Goal: Task Accomplishment & Management: Manage account settings

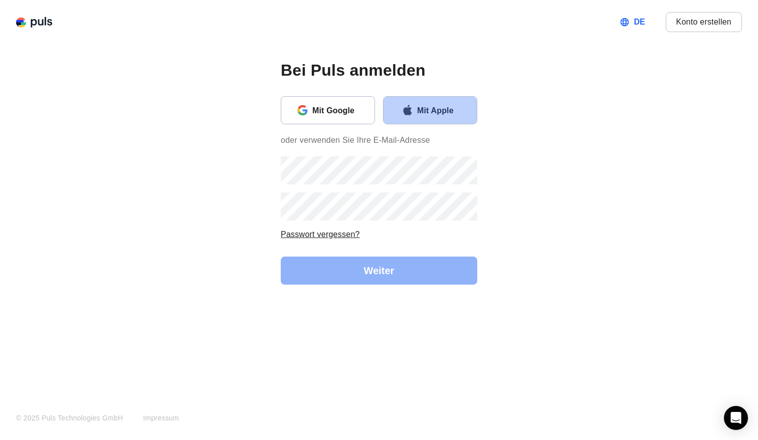
click at [430, 119] on button "Mit Apple" at bounding box center [430, 110] width 94 height 28
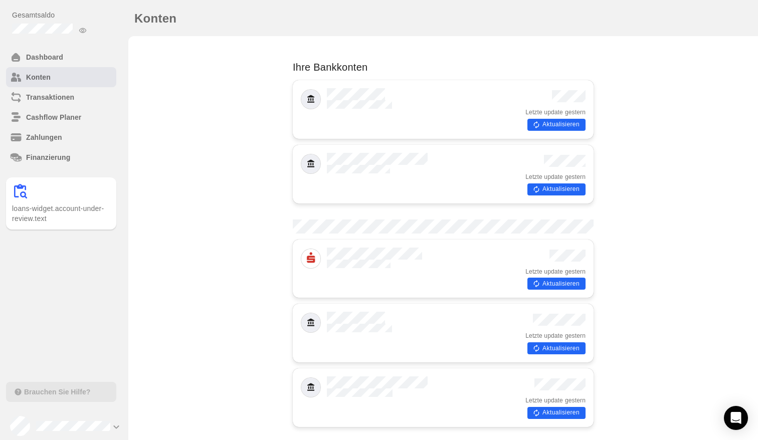
click at [548, 120] on button "Aktualisieren" at bounding box center [556, 125] width 58 height 12
click at [548, 120] on div "Aktualisieren" at bounding box center [555, 123] width 60 height 15
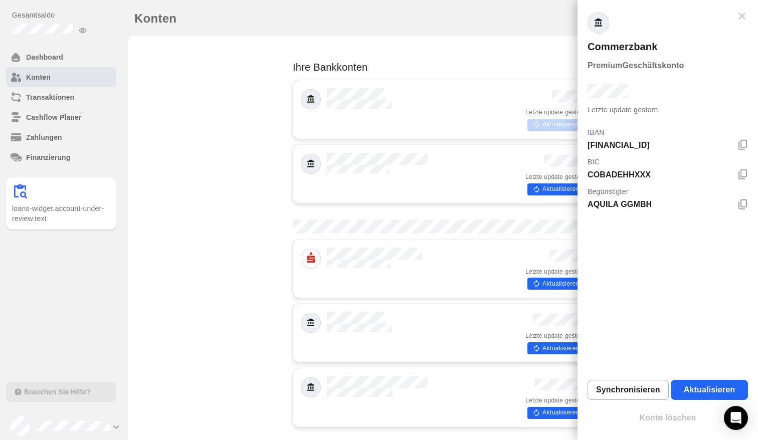
click at [548, 177] on div at bounding box center [379, 220] width 758 height 440
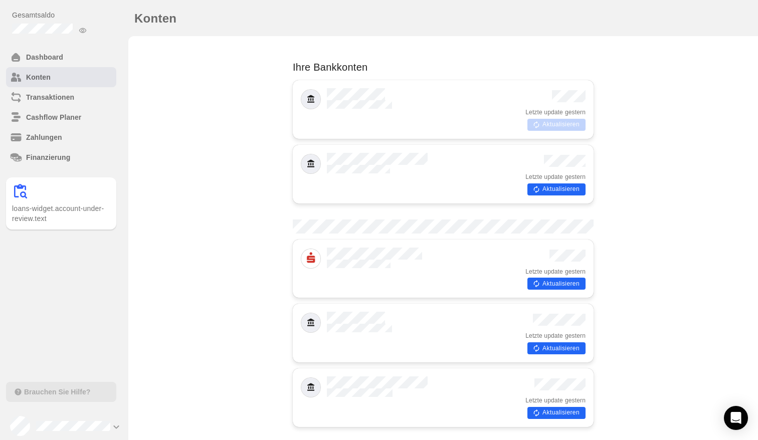
click at [550, 183] on button "Aktualisieren" at bounding box center [556, 189] width 58 height 12
click at [544, 278] on button "Aktualisieren" at bounding box center [556, 284] width 58 height 12
click at [544, 276] on div "Aktualisieren" at bounding box center [555, 283] width 60 height 15
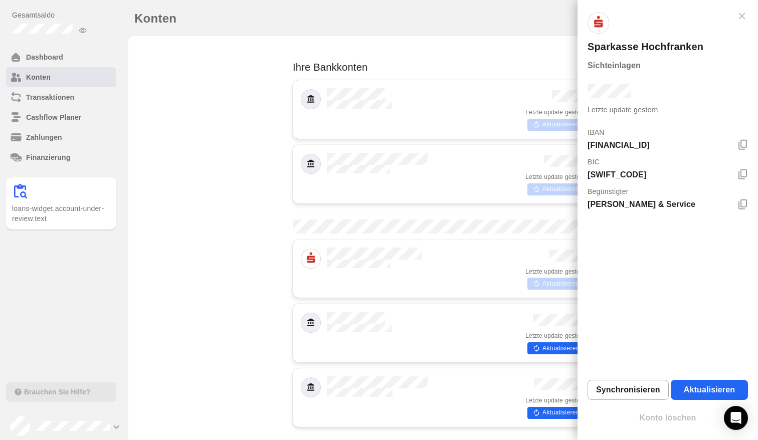
click at [557, 339] on div at bounding box center [379, 220] width 758 height 440
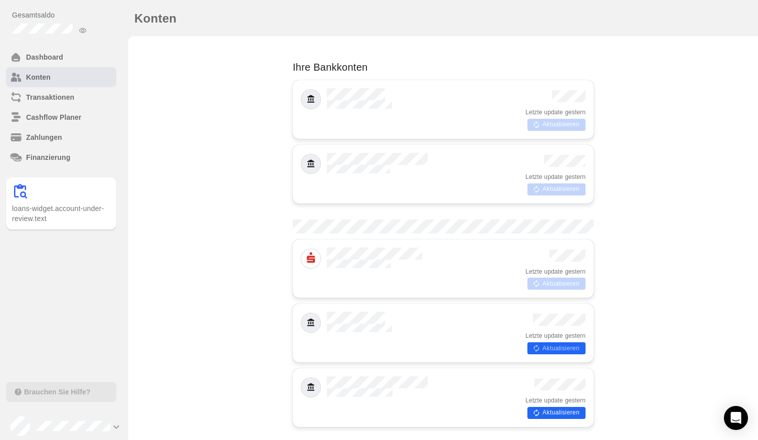
click at [562, 342] on button "Aktualisieren" at bounding box center [556, 348] width 58 height 12
click at [561, 407] on button "Aktualisieren" at bounding box center [556, 413] width 58 height 12
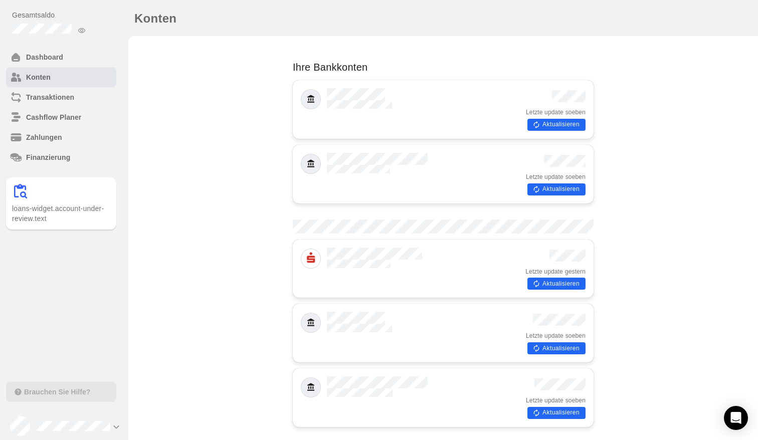
scroll to position [181, 0]
